Goal: Information Seeking & Learning: Learn about a topic

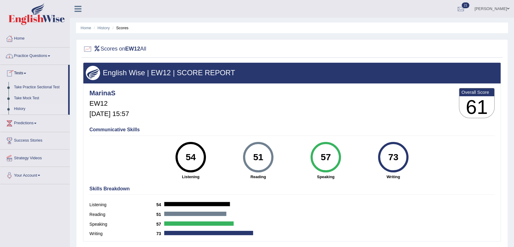
click at [17, 111] on link "History" at bounding box center [39, 108] width 57 height 11
click at [18, 108] on link "History" at bounding box center [39, 108] width 57 height 11
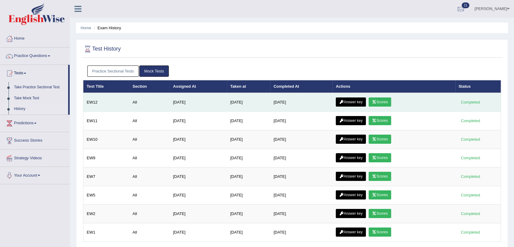
click at [353, 100] on link "Answer key" at bounding box center [351, 101] width 30 height 9
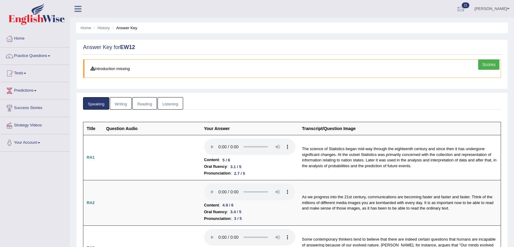
click at [120, 100] on link "Writing" at bounding box center [121, 103] width 22 height 12
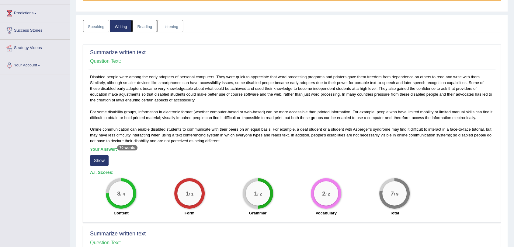
scroll to position [101, 0]
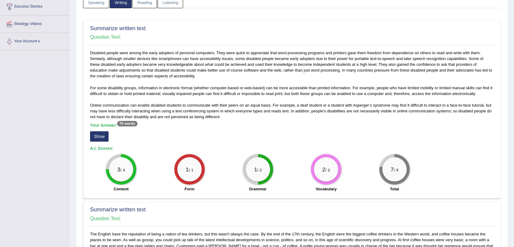
click at [98, 135] on button "Show" at bounding box center [99, 136] width 19 height 10
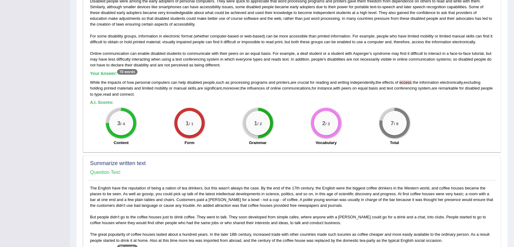
scroll to position [169, 0]
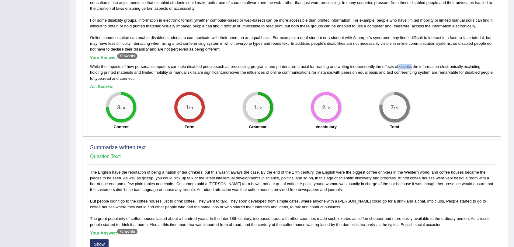
drag, startPoint x: 414, startPoint y: 66, endPoint x: 401, endPoint y: 66, distance: 12.8
click at [401, 66] on div "While the impacts of how personal computers can help disabled people , such as …" at bounding box center [292, 72] width 404 height 17
copy div "eccess"
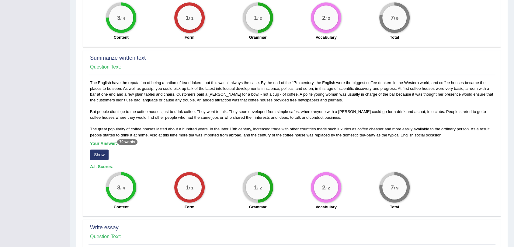
scroll to position [270, 0]
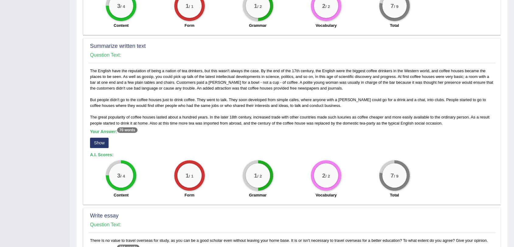
click at [105, 145] on button "Show" at bounding box center [99, 142] width 19 height 10
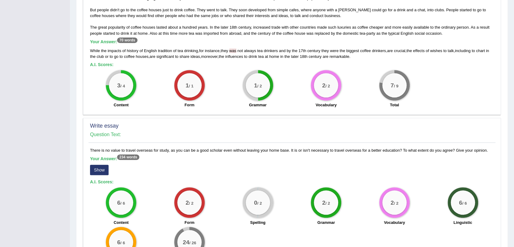
scroll to position [372, 0]
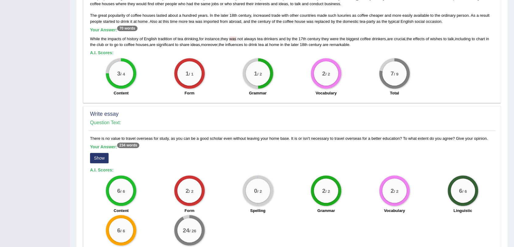
click at [99, 156] on button "Show" at bounding box center [99, 158] width 19 height 10
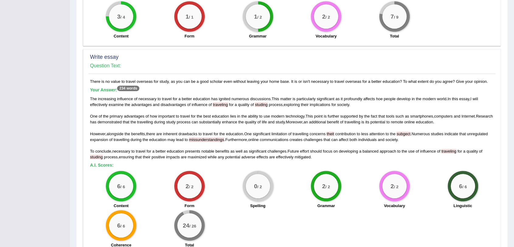
scroll to position [439, 0]
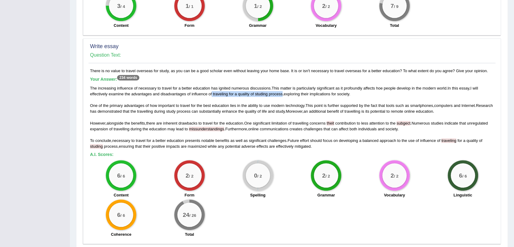
drag, startPoint x: 212, startPoint y: 93, endPoint x: 283, endPoint y: 92, distance: 70.5
click at [283, 92] on div "The increasing influence of necessary to travel for a better education has igni…" at bounding box center [292, 117] width 404 height 64
copy div "traveling for a quality of studing process"
drag, startPoint x: 401, startPoint y: 121, endPoint x: 416, endPoint y: 120, distance: 15.2
click at [416, 120] on div "The increasing influence of necessary to travel for a better education has igni…" at bounding box center [292, 117] width 404 height 64
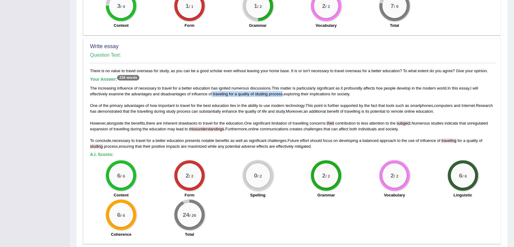
copy div "subgect ."
drag, startPoint x: 189, startPoint y: 129, endPoint x: 224, endPoint y: 128, distance: 35.0
click at [224, 128] on span "missunderstandings" at bounding box center [206, 128] width 35 height 5
copy span "missunderstandings"
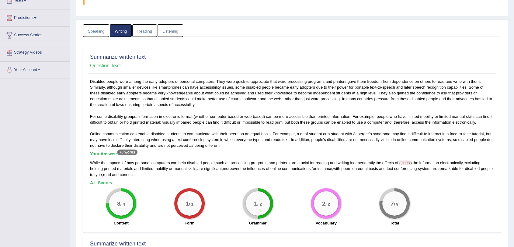
scroll to position [0, 0]
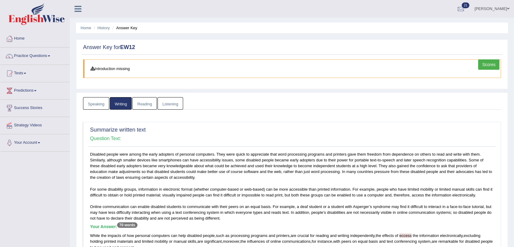
click at [146, 101] on link "Reading" at bounding box center [144, 103] width 24 height 12
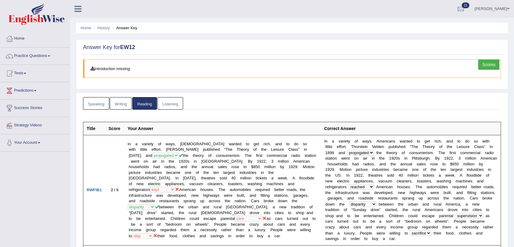
click at [168, 105] on link "Listening" at bounding box center [170, 103] width 26 height 12
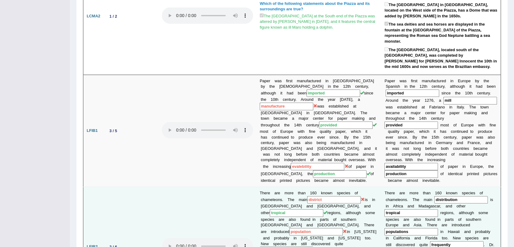
scroll to position [338, 0]
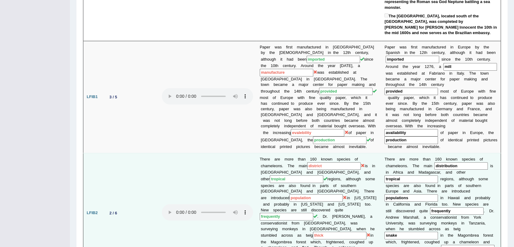
drag, startPoint x: 442, startPoint y: 170, endPoint x: 462, endPoint y: 170, distance: 20.1
click at [438, 194] on input "populations" at bounding box center [411, 198] width 54 height 8
drag, startPoint x: 409, startPoint y: 206, endPoint x: 394, endPoint y: 207, distance: 15.2
click at [394, 231] on input "snake" at bounding box center [411, 235] width 54 height 8
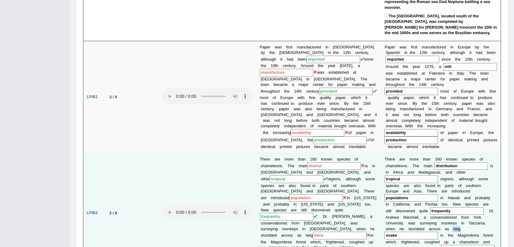
drag, startPoint x: 382, startPoint y: 208, endPoint x: 390, endPoint y: 207, distance: 7.9
click at [390, 207] on td "T h e r e a r e m o r e t h a n 1 6 0 k n o w n s p e c i e s o f c h a m e l e…" at bounding box center [440, 212] width 119 height 119
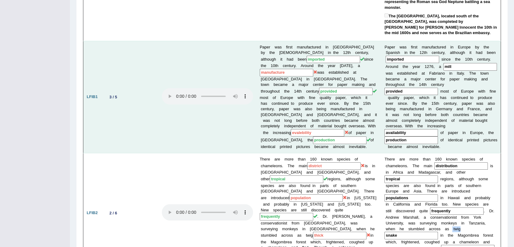
copy td "t w i g"
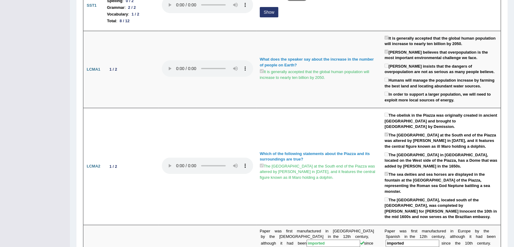
scroll to position [0, 0]
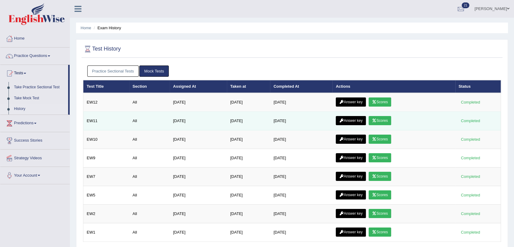
click at [358, 120] on link "Answer key" at bounding box center [351, 120] width 30 height 9
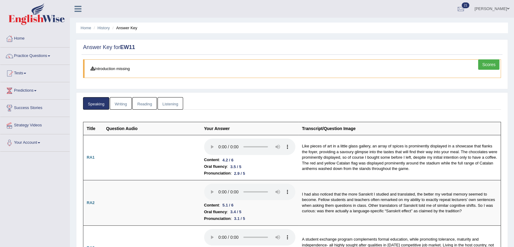
click at [120, 104] on link "Writing" at bounding box center [121, 103] width 22 height 12
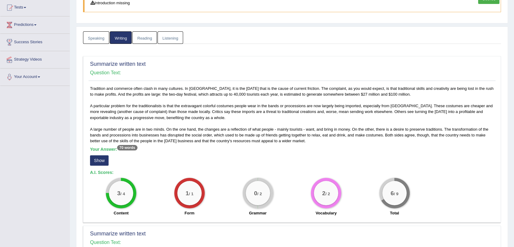
scroll to position [67, 0]
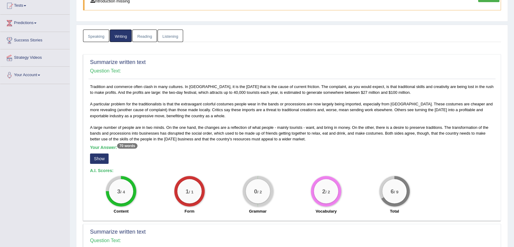
click at [99, 159] on button "Show" at bounding box center [99, 158] width 19 height 10
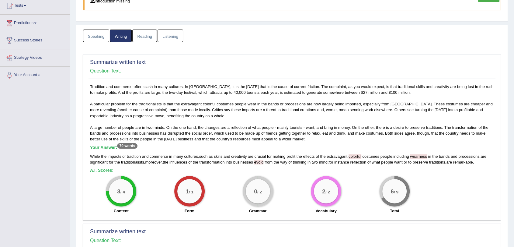
scroll to position [101, 0]
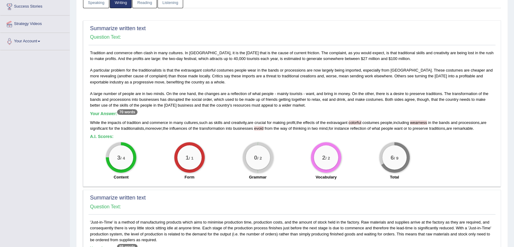
click at [354, 121] on span "colorful" at bounding box center [354, 122] width 13 height 5
drag, startPoint x: 352, startPoint y: 120, endPoint x: 433, endPoint y: 116, distance: 81.0
click at [433, 116] on div "Your Answer: 70 words While the impacts of tradition and commerce in many cultu…" at bounding box center [292, 121] width 404 height 20
copy div "colorful costumes people , including wearness"
drag, startPoint x: 258, startPoint y: 127, endPoint x: 268, endPoint y: 127, distance: 10.1
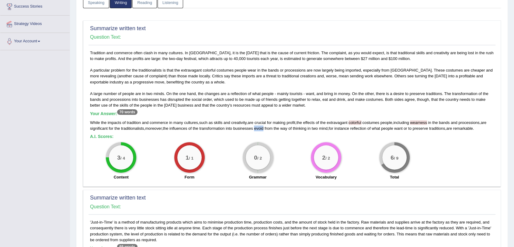
click at [268, 127] on div "While the impacts of tradition and commerce in many cultures , such as skills a…" at bounding box center [292, 125] width 404 height 12
copy span "evoid"
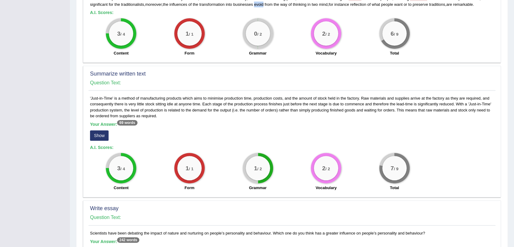
scroll to position [236, 0]
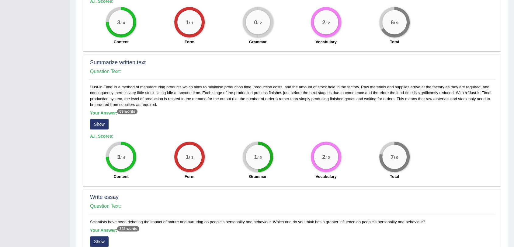
click at [99, 124] on button "Show" at bounding box center [99, 124] width 19 height 10
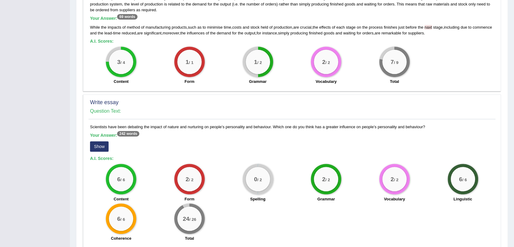
scroll to position [338, 0]
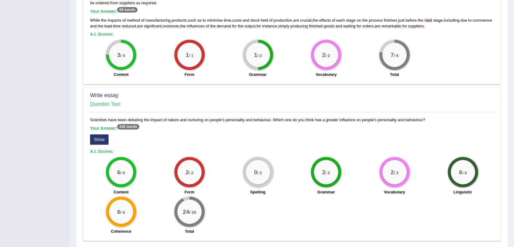
click at [98, 139] on button "Show" at bounding box center [99, 139] width 19 height 10
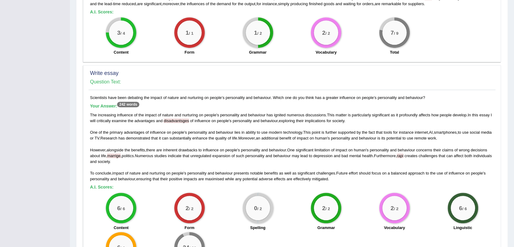
scroll to position [372, 0]
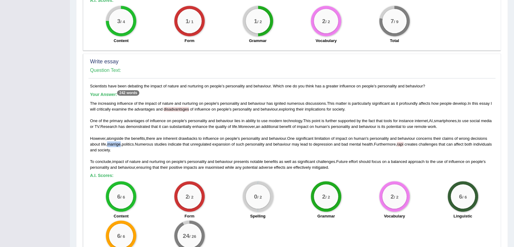
drag, startPoint x: 121, startPoint y: 142, endPoint x: 109, endPoint y: 142, distance: 11.9
click at [109, 142] on span "marrige" at bounding box center [113, 144] width 13 height 5
copy span "marrige"
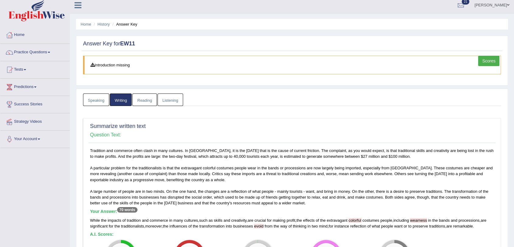
scroll to position [0, 0]
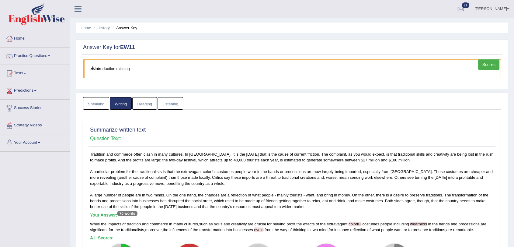
click at [143, 105] on link "Reading" at bounding box center [144, 103] width 24 height 12
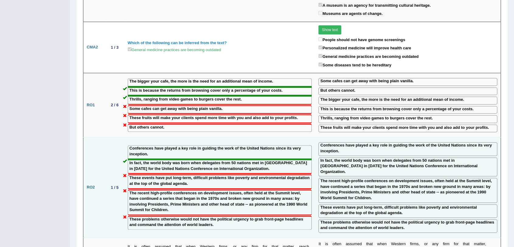
scroll to position [863, 0]
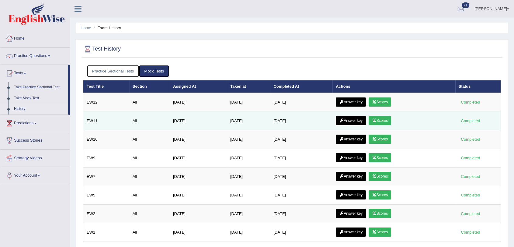
click at [348, 121] on link "Answer key" at bounding box center [351, 120] width 30 height 9
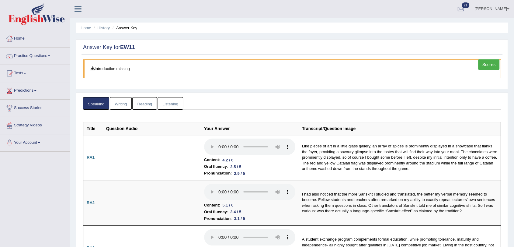
click at [144, 104] on link "Reading" at bounding box center [144, 103] width 24 height 12
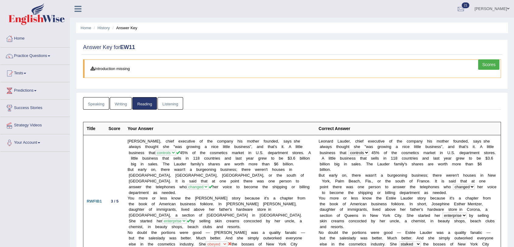
click at [164, 103] on link "Listening" at bounding box center [170, 103] width 26 height 12
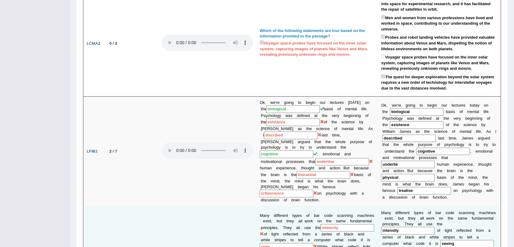
scroll to position [270, 0]
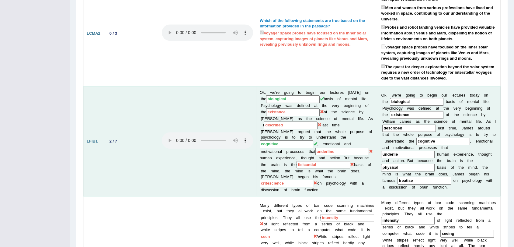
drag, startPoint x: 403, startPoint y: 113, endPoint x: 374, endPoint y: 111, distance: 29.2
click at [374, 111] on tr "LFIB1 2 / 7 Ok, we're going to begin our lectures today on the biological basis…" at bounding box center [291, 141] width 417 height 110
drag, startPoint x: 441, startPoint y: 174, endPoint x: 423, endPoint y: 176, distance: 18.3
click at [423, 176] on td "O k , w e ' r e g o i n g t o b e g i n o u r l e c t u r e s t o d a y o n t h…" at bounding box center [439, 141] width 123 height 110
drag, startPoint x: 442, startPoint y: 159, endPoint x: 415, endPoint y: 161, distance: 27.7
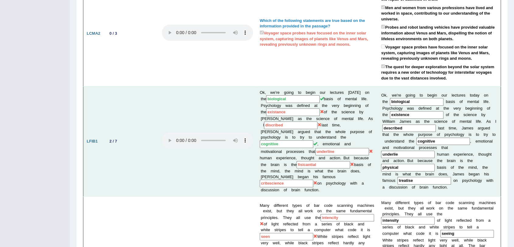
click at [415, 161] on td "O k , w e ' r e g o i n g t o b e g i n o u r l e c t u r e s t o d a y o n t h…" at bounding box center [439, 141] width 123 height 110
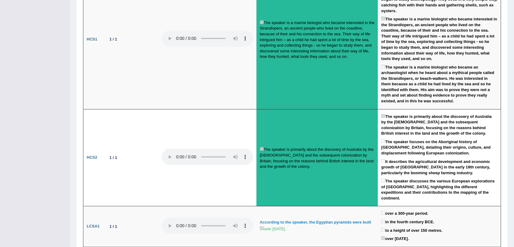
scroll to position [561, 0]
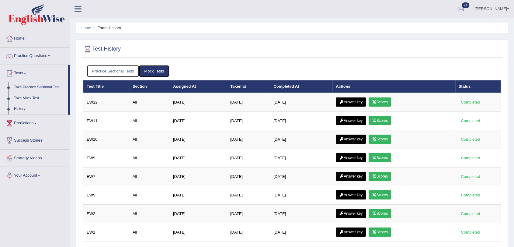
click at [28, 97] on link "Take Mock Test" at bounding box center [39, 98] width 57 height 11
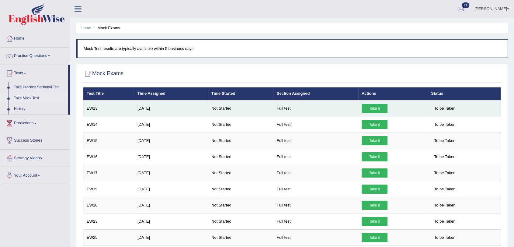
click at [371, 108] on link "Take it" at bounding box center [374, 108] width 26 height 9
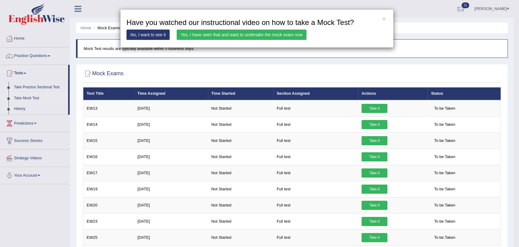
click at [207, 34] on link "Yes, I have seen that and want to undertake the mock exam now" at bounding box center [242, 34] width 130 height 10
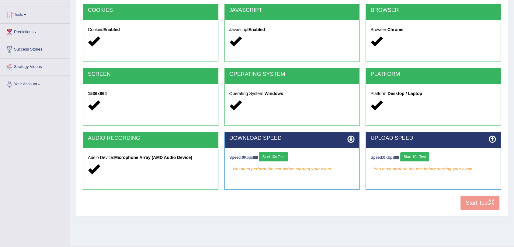
scroll to position [73, 0]
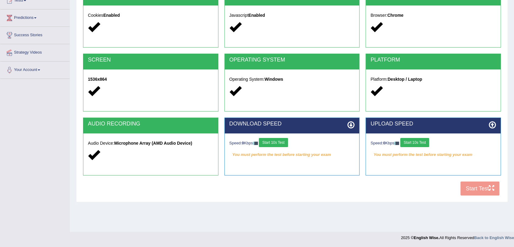
click at [283, 143] on button "Start 10s Test" at bounding box center [273, 142] width 29 height 9
click at [420, 144] on button "Start 10s Test" at bounding box center [414, 142] width 29 height 9
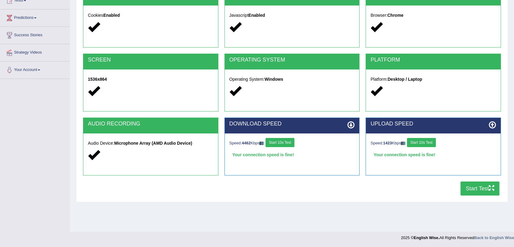
click at [480, 190] on button "Start Test" at bounding box center [479, 188] width 39 height 14
